Goal: Information Seeking & Learning: Learn about a topic

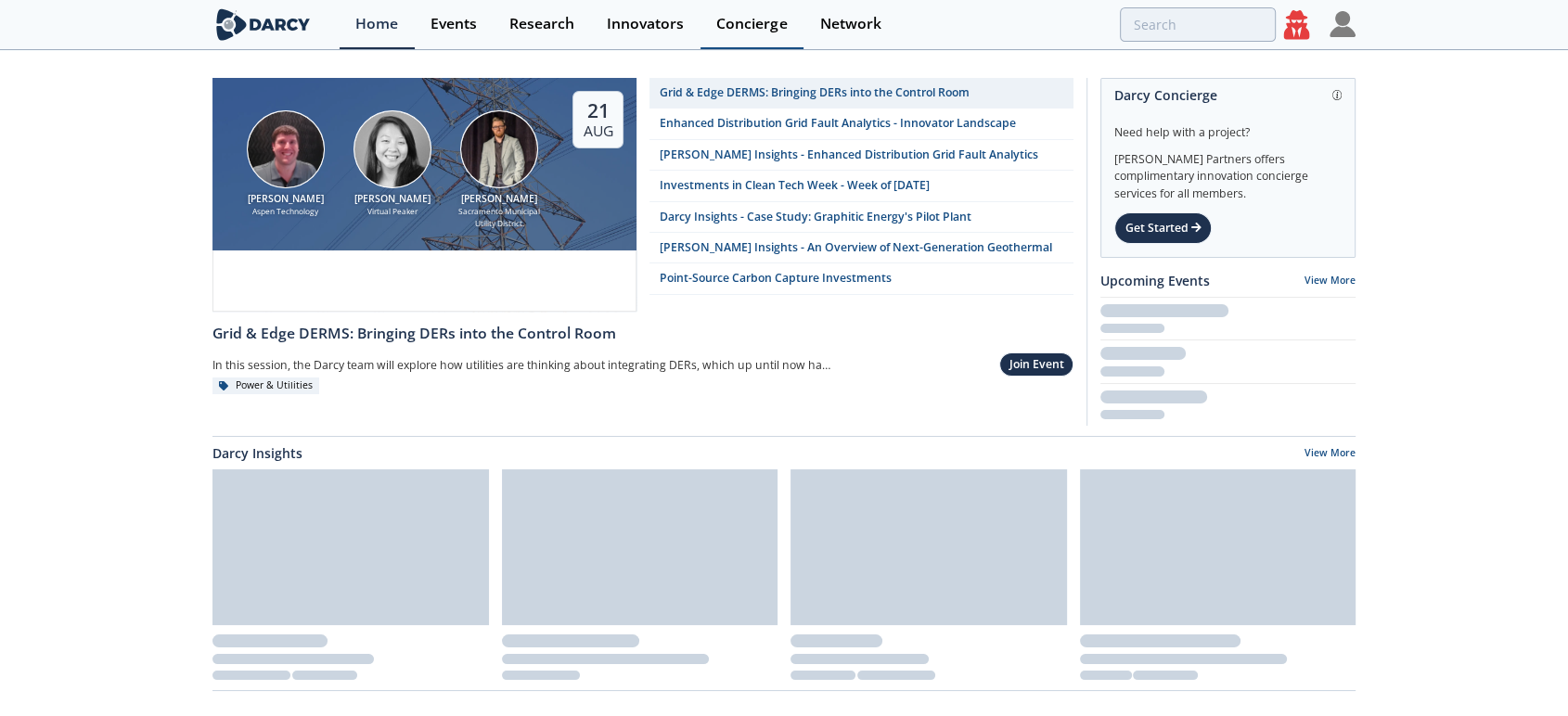
click at [754, 25] on div "Concierge" at bounding box center [752, 24] width 71 height 15
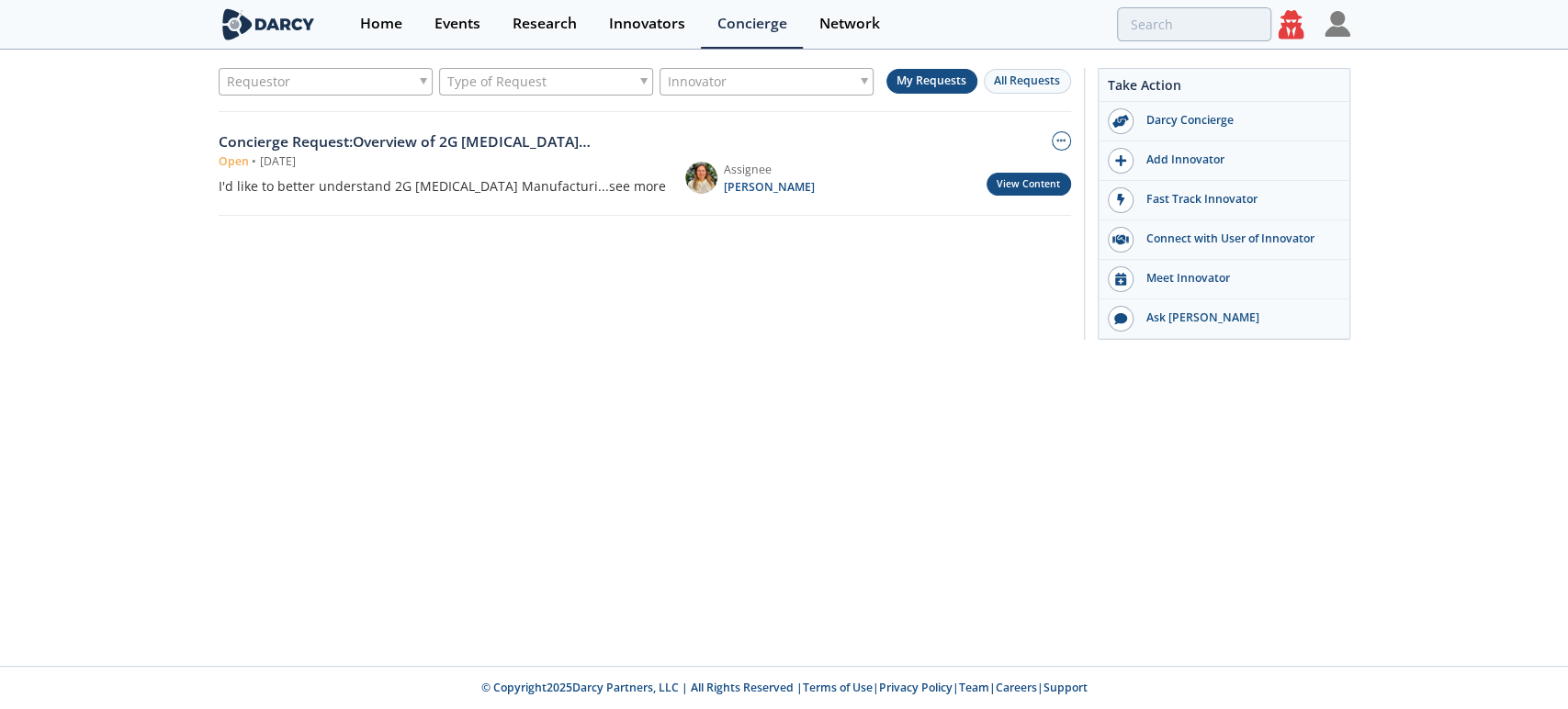
click at [1021, 188] on link "View Content" at bounding box center [1028, 184] width 84 height 23
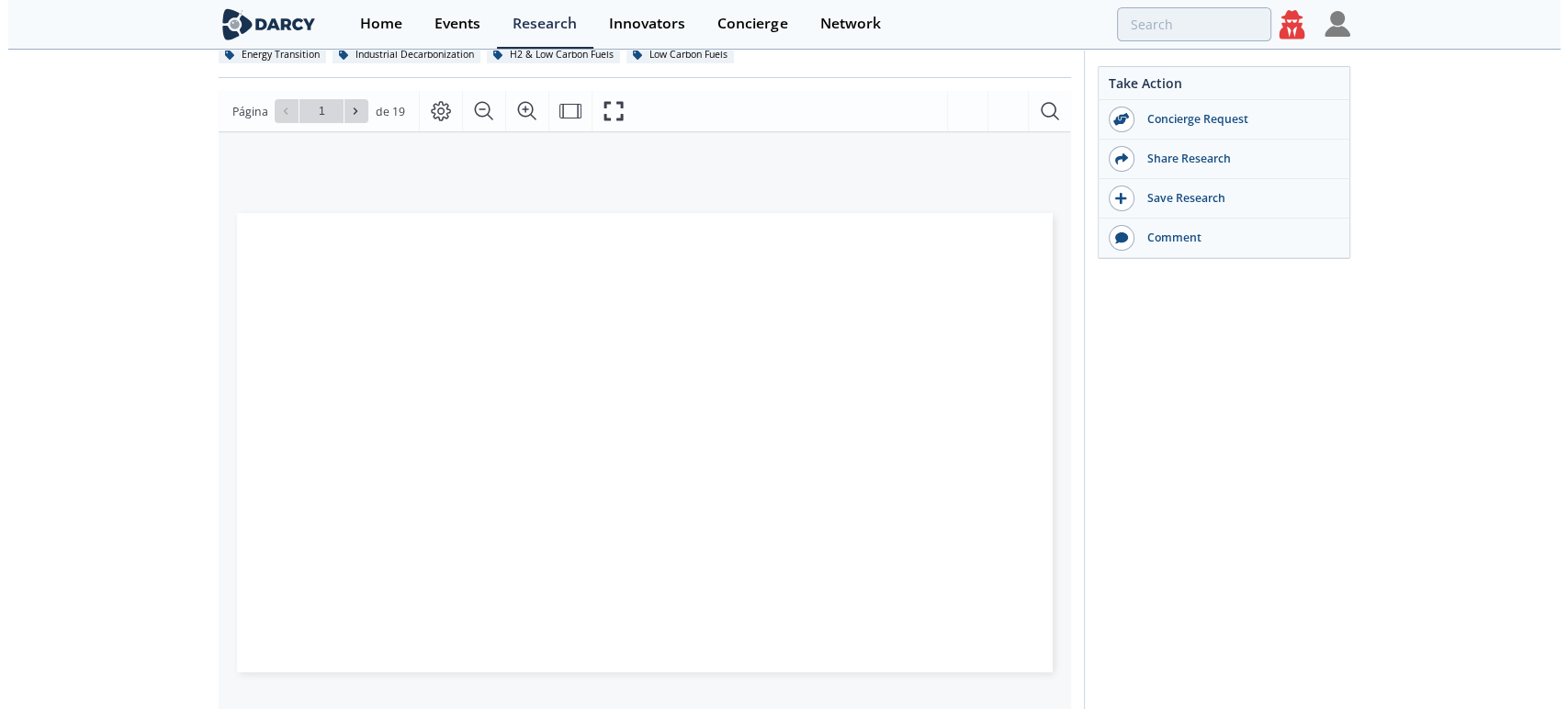
scroll to position [204, 0]
click at [615, 109] on icon "Fullscreen" at bounding box center [612, 110] width 22 height 22
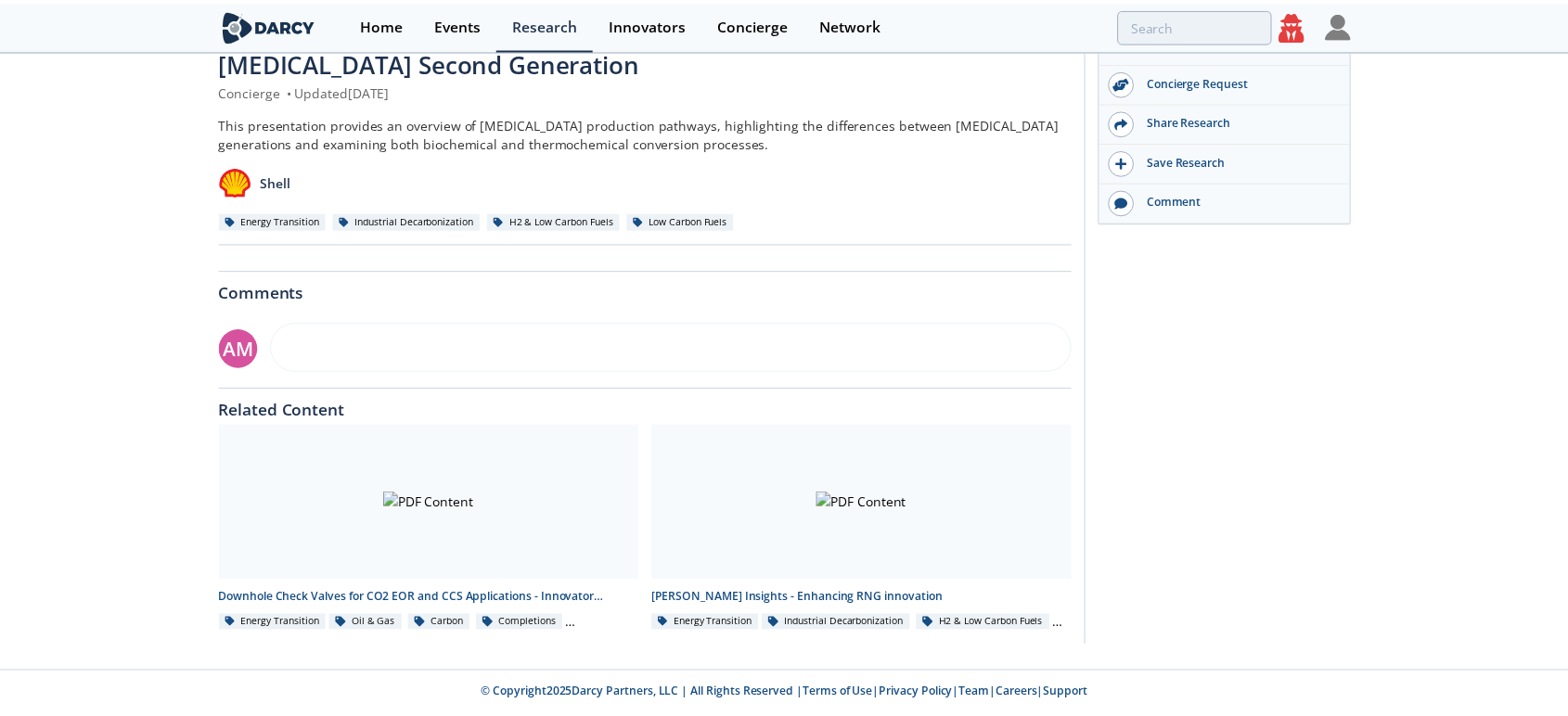
scroll to position [0, 0]
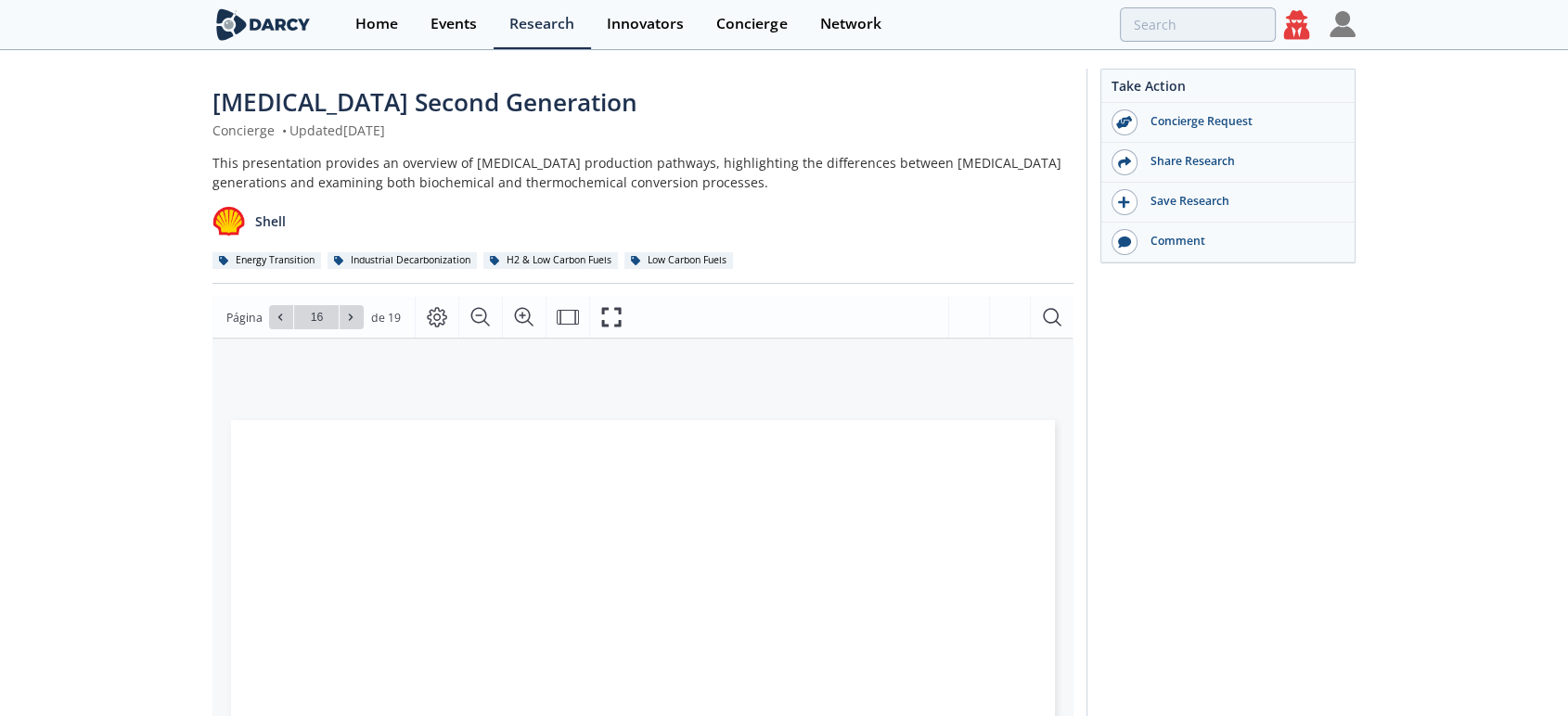
click at [1284, 15] on icon at bounding box center [1297, 30] width 34 height 39
